Goal: Information Seeking & Learning: Learn about a topic

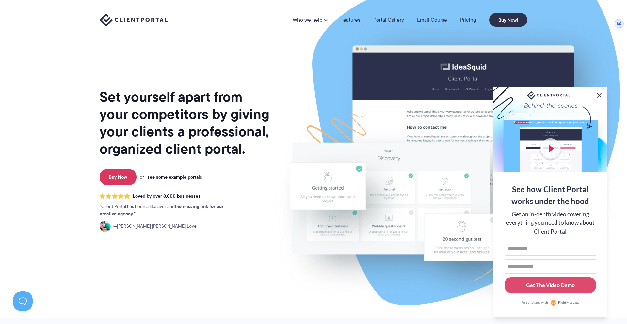
click at [598, 96] on button at bounding box center [599, 95] width 8 height 8
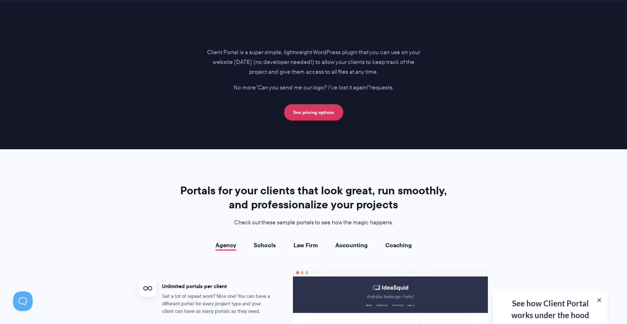
scroll to position [1022, 0]
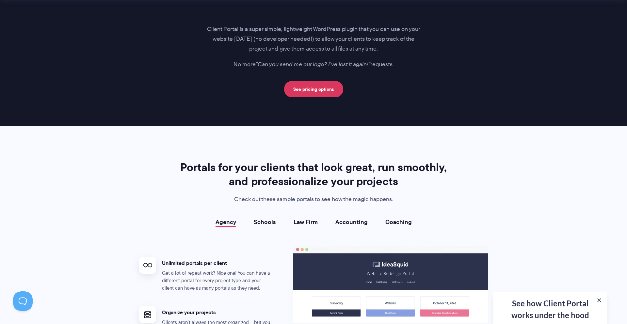
click at [310, 222] on link "Law Firm" at bounding box center [306, 222] width 24 height 7
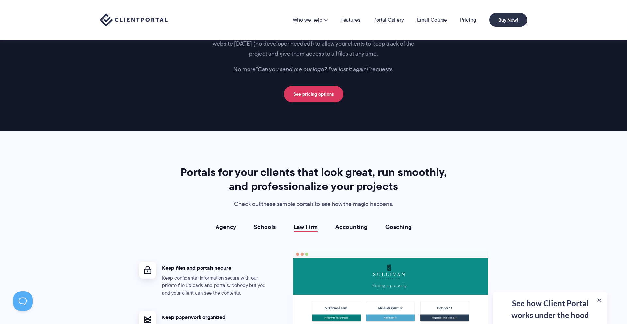
scroll to position [732, 0]
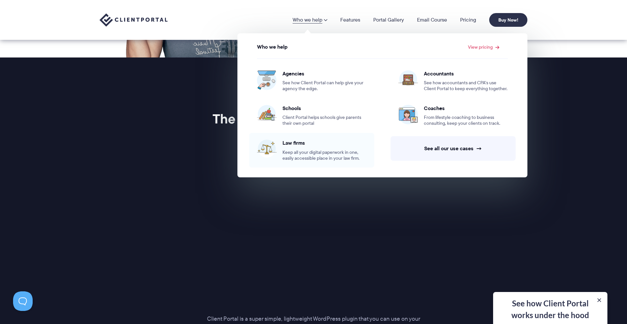
click at [299, 139] on span "Law firms" at bounding box center [324, 142] width 84 height 7
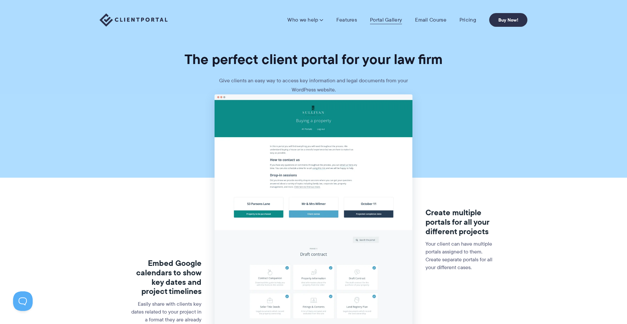
click at [385, 21] on link "Portal Gallery" at bounding box center [386, 20] width 32 height 7
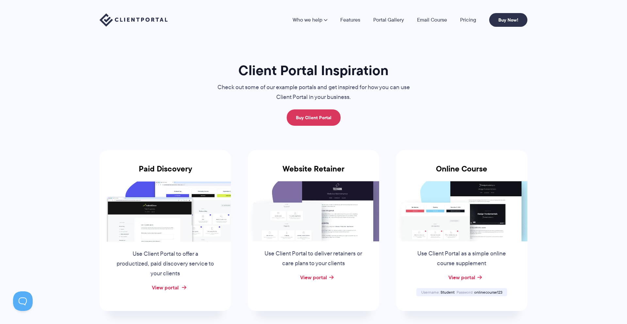
click at [167, 290] on link "View portal" at bounding box center [165, 287] width 27 height 8
click at [315, 278] on link "View portal" at bounding box center [313, 277] width 27 height 8
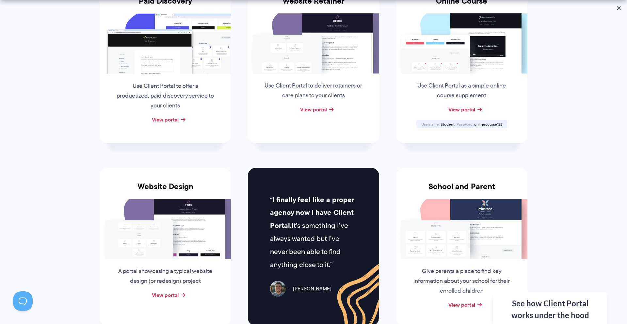
scroll to position [375, 0]
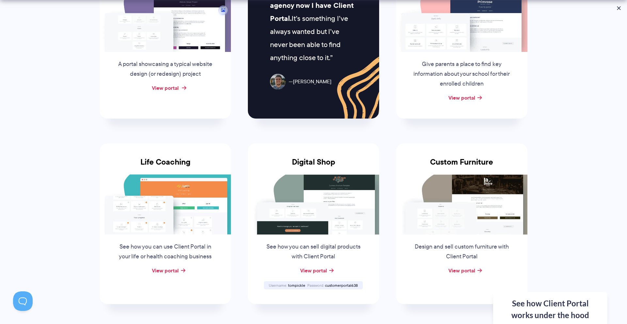
click at [164, 90] on link "View portal" at bounding box center [165, 88] width 27 height 8
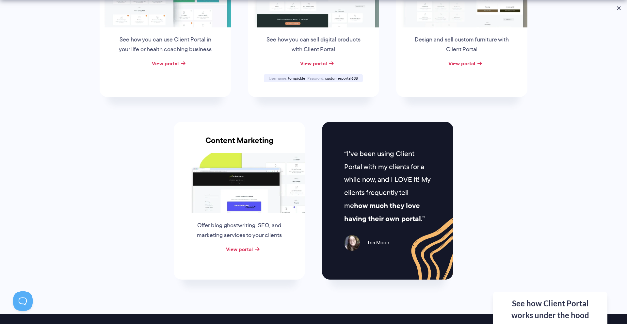
scroll to position [585, 0]
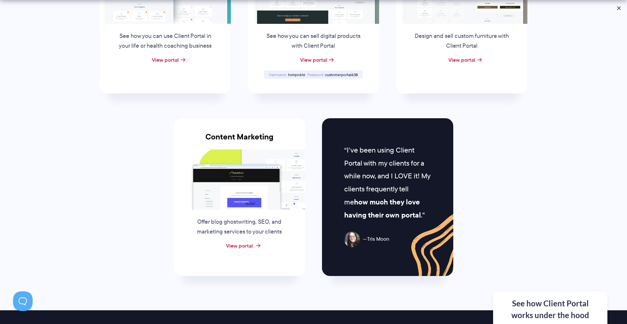
click at [232, 247] on link "View portal" at bounding box center [239, 246] width 27 height 8
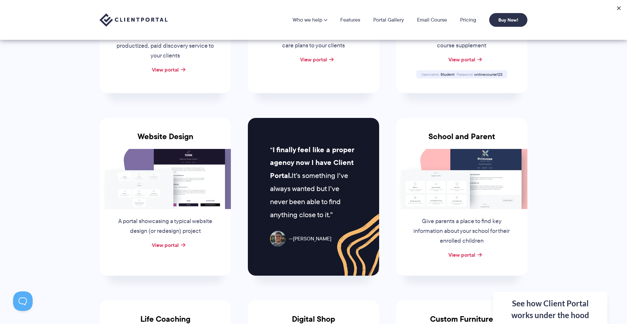
scroll to position [0, 0]
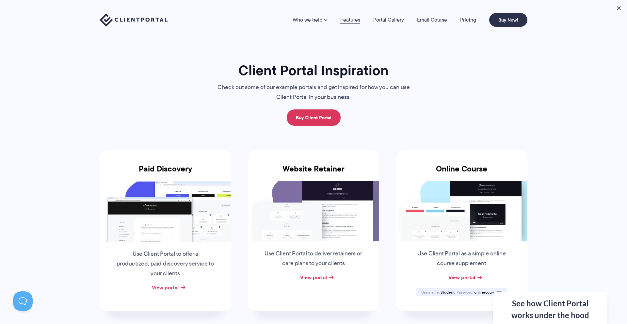
click at [351, 17] on link "Features" at bounding box center [350, 19] width 20 height 5
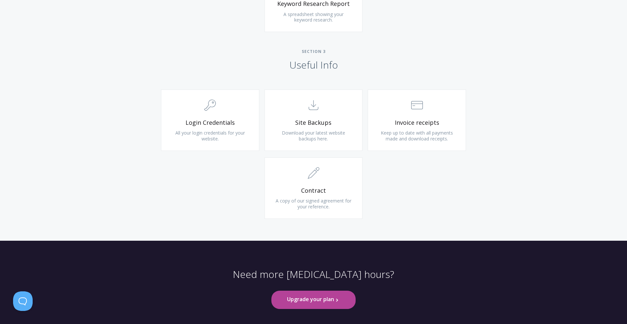
scroll to position [580, 0]
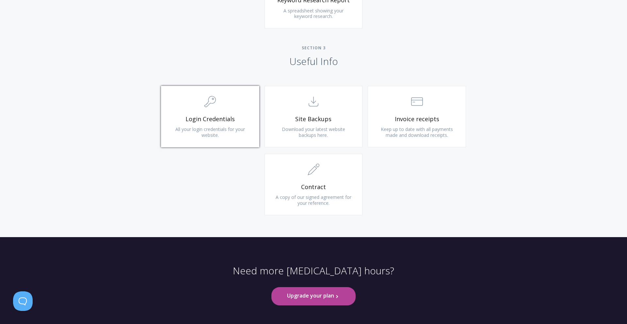
click at [222, 127] on span "All your login credentials for your website." at bounding box center [210, 132] width 70 height 12
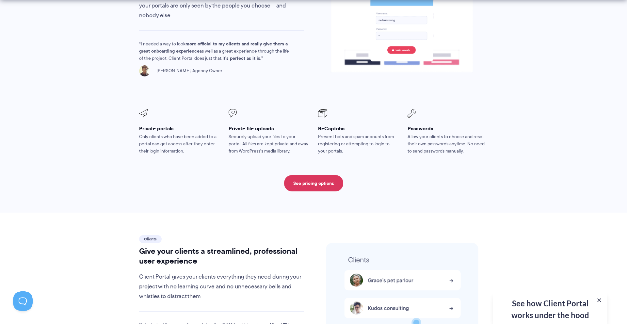
scroll to position [1160, 0]
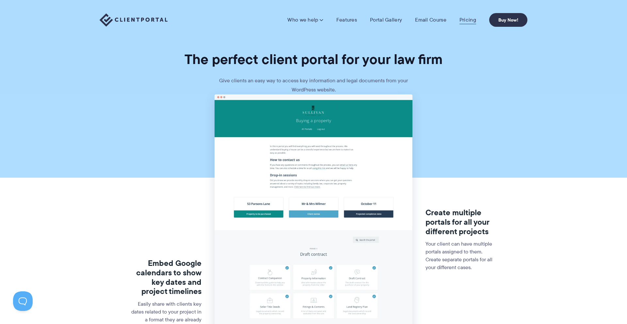
click at [475, 18] on link "Pricing" at bounding box center [467, 20] width 17 height 7
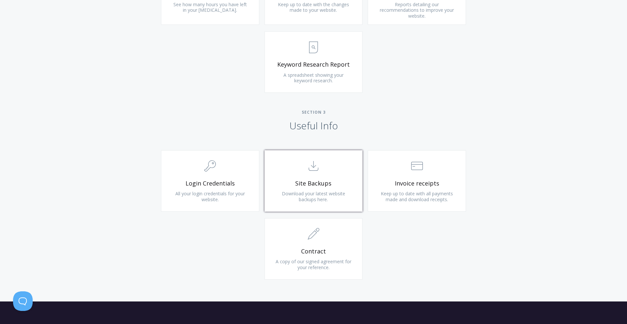
scroll to position [605, 0]
